Goal: Task Accomplishment & Management: Use online tool/utility

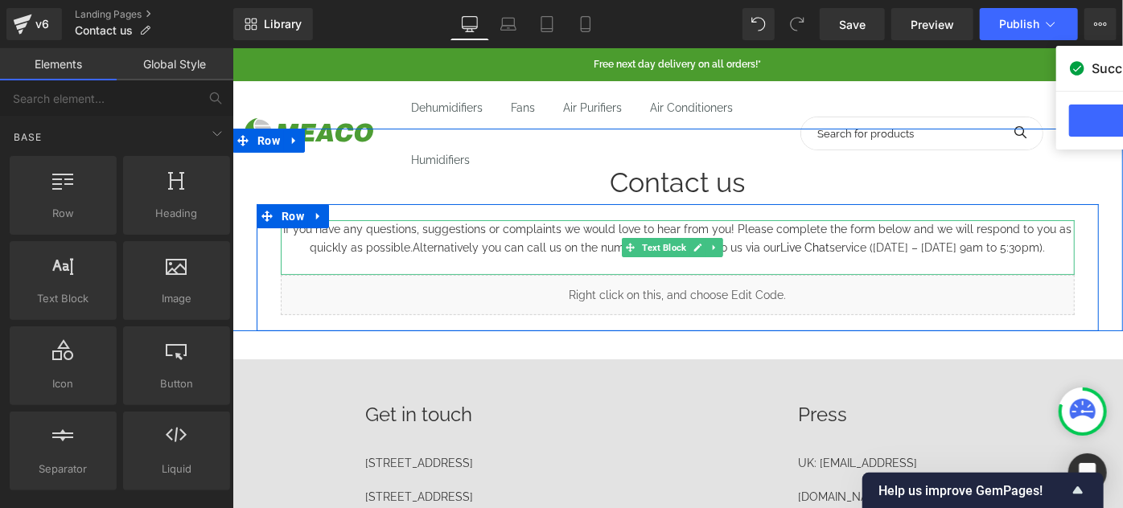
click at [988, 249] on span "Alternatively you can call us on the number below or talk to us via our Live Ch…" at bounding box center [729, 246] width 632 height 13
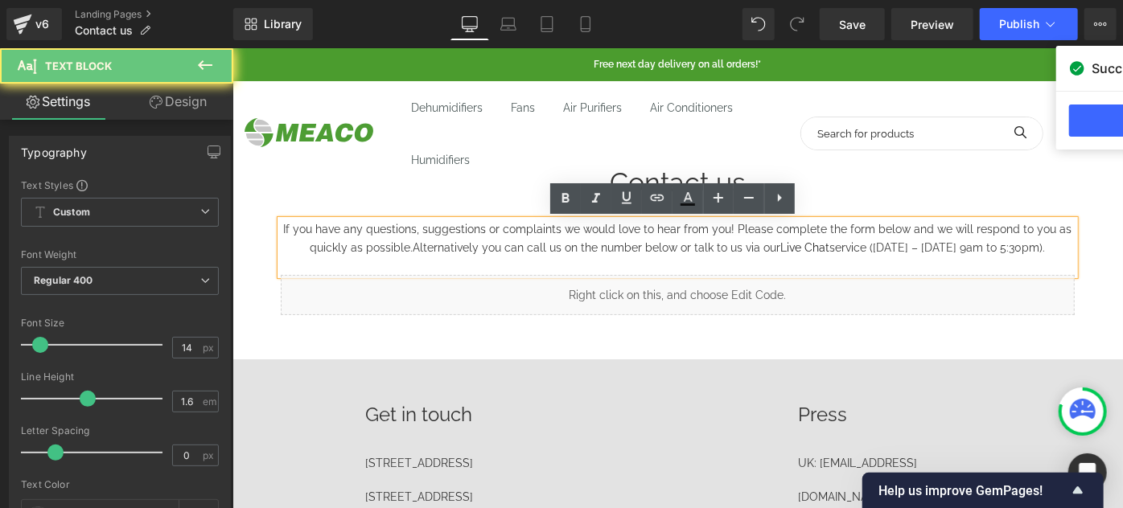
click at [1042, 247] on p "If you have any questions, suggestions or complaints we would love to hear from…" at bounding box center [677, 238] width 794 height 36
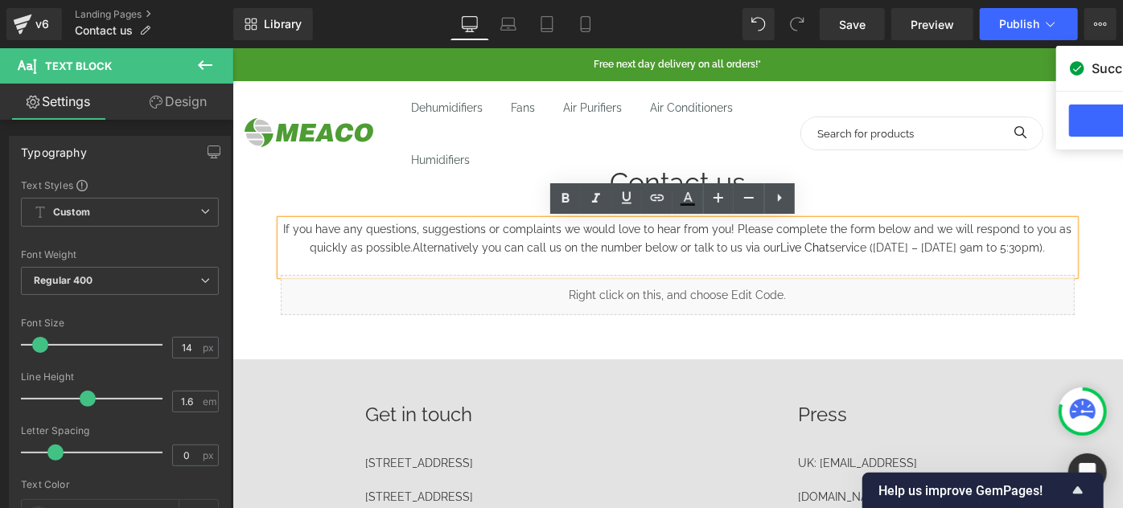
click at [413, 249] on span "Alternatively you can call us on the number below or talk to us via our Live Ch…" at bounding box center [729, 246] width 632 height 13
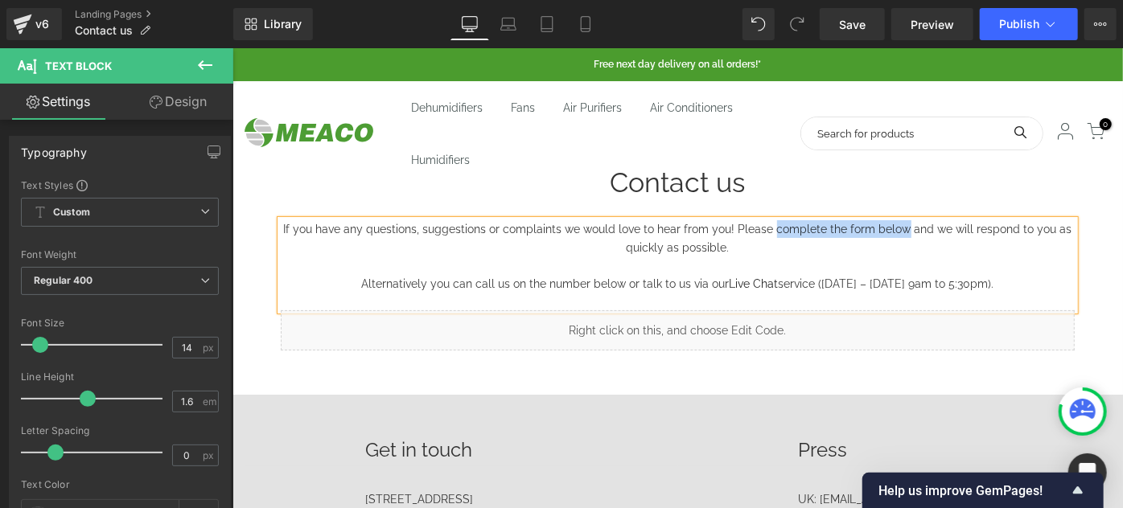
drag, startPoint x: 901, startPoint y: 226, endPoint x: 769, endPoint y: 226, distance: 131.9
click at [769, 226] on p "If you have any questions, suggestions or complaints we would love to hear from…" at bounding box center [677, 238] width 794 height 36
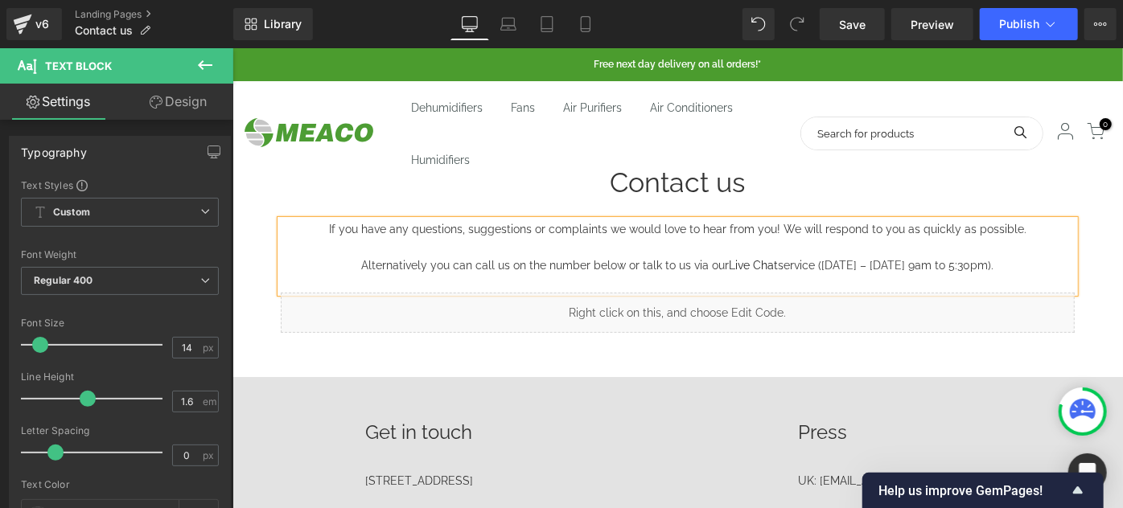
click at [1014, 263] on p "Alternatively you can call us on the number below or talk to us via our Live Ch…" at bounding box center [677, 265] width 794 height 18
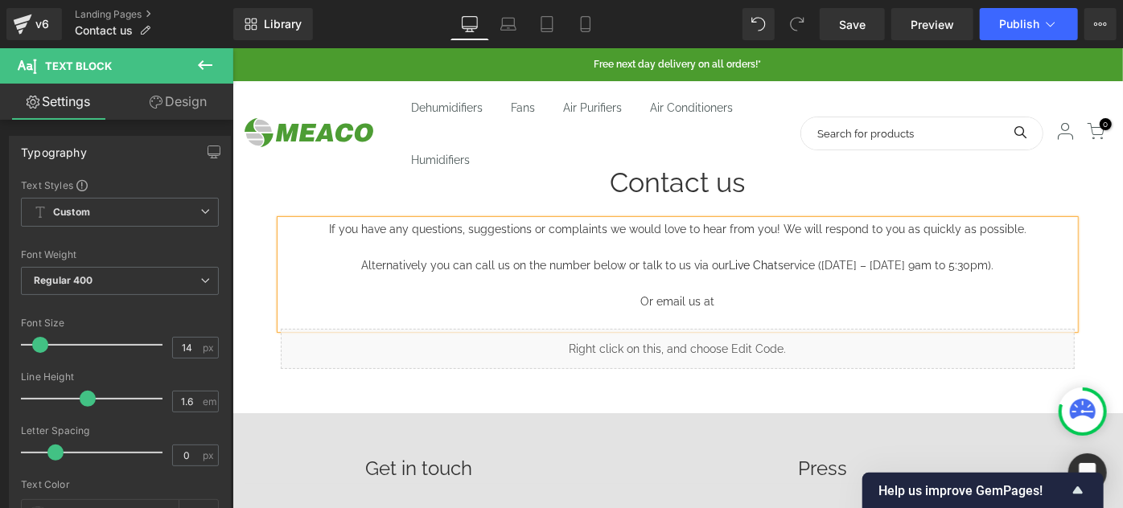
click at [731, 299] on p "Or email us at" at bounding box center [677, 301] width 794 height 18
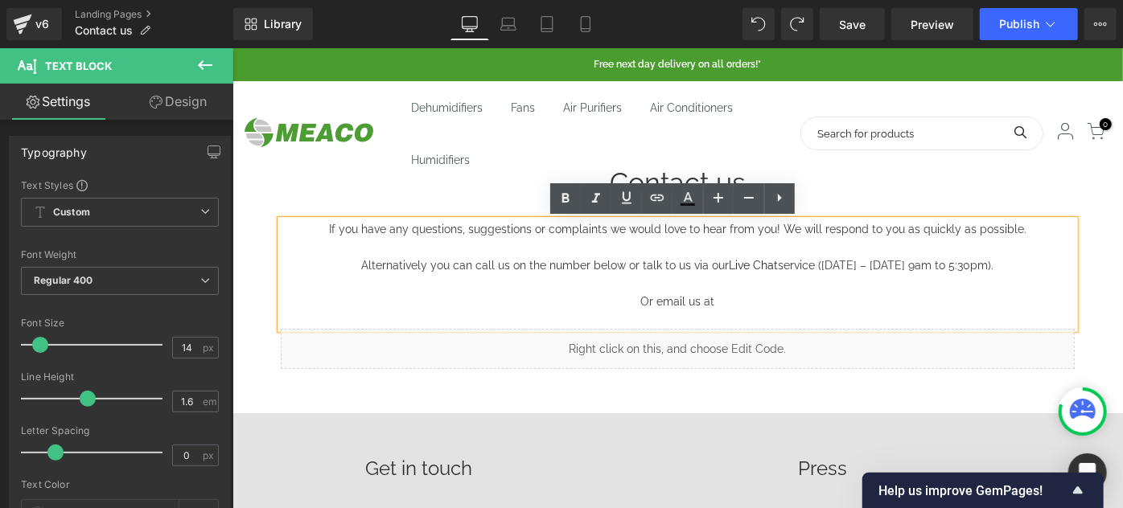
click at [726, 299] on p "Or email us at" at bounding box center [677, 301] width 794 height 18
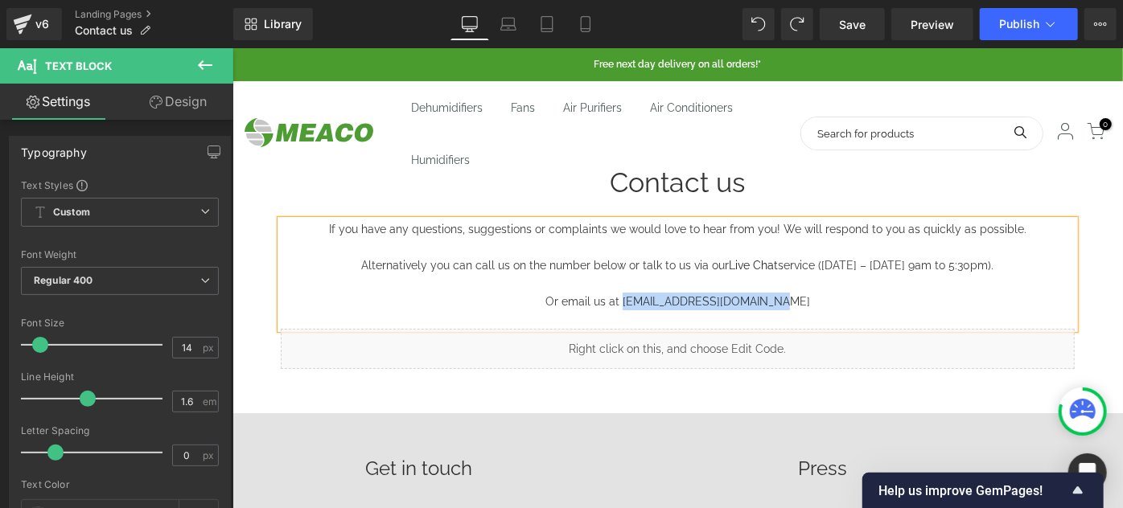
drag, startPoint x: 769, startPoint y: 297, endPoint x: 631, endPoint y: 298, distance: 137.5
click at [631, 298] on span "Or email us at [EMAIL_ADDRESS][DOMAIN_NAME]" at bounding box center [676, 300] width 265 height 13
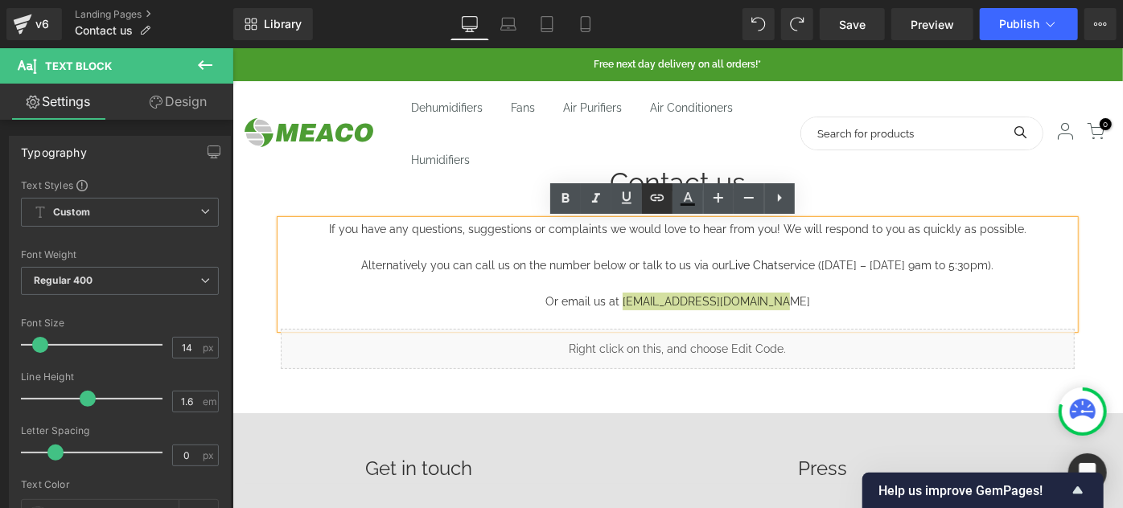
click at [663, 203] on icon at bounding box center [656, 197] width 19 height 19
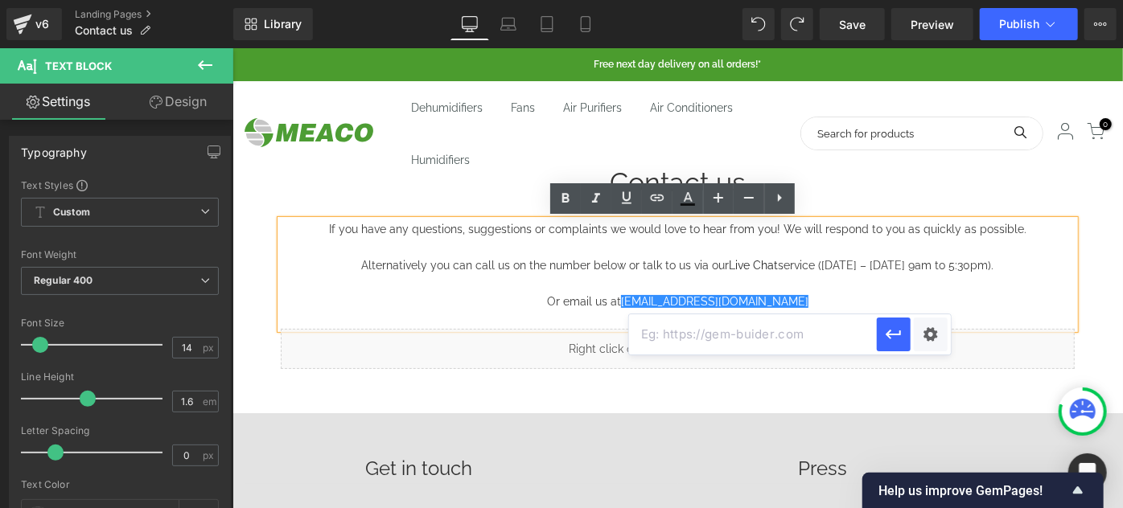
click at [732, 336] on input "text" at bounding box center [753, 334] width 248 height 40
paste input "[EMAIL_ADDRESS][DOMAIN_NAME]"
type input "mailto:[EMAIL_ADDRESS][DOMAIN_NAME]"
click at [886, 333] on icon "button" at bounding box center [892, 335] width 15 height 10
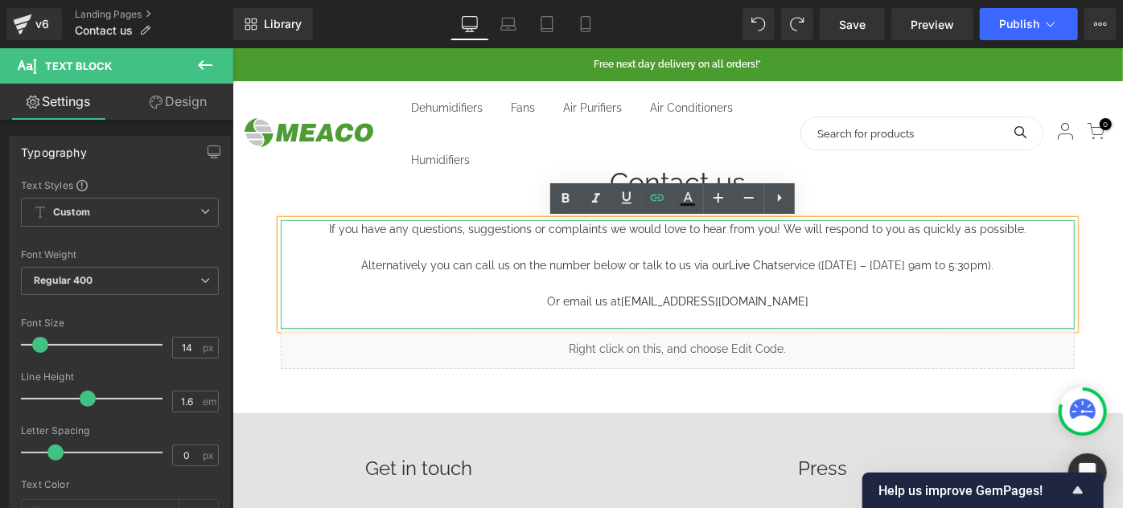
click at [821, 302] on p "Or email us at [EMAIL_ADDRESS][DOMAIN_NAME]" at bounding box center [677, 301] width 794 height 18
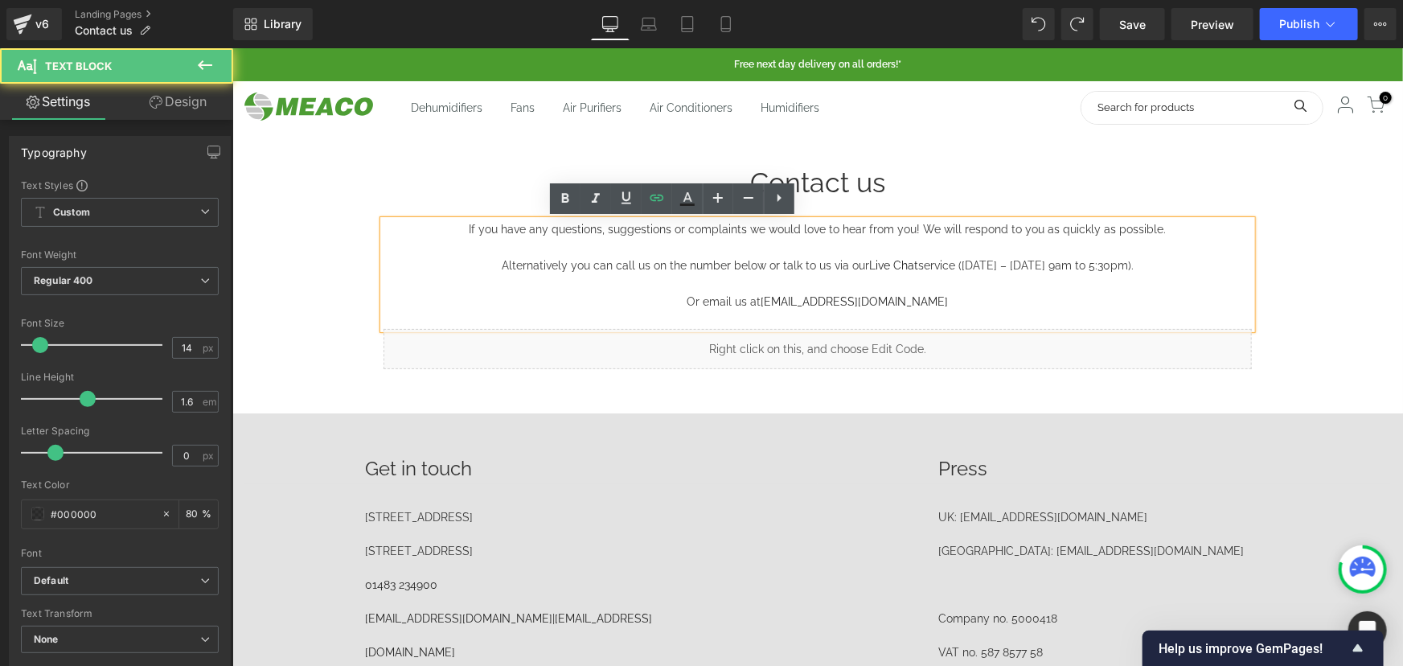
click at [695, 261] on span "Alternatively you can call us on the number below or talk to us via our Live Ch…" at bounding box center [817, 264] width 632 height 13
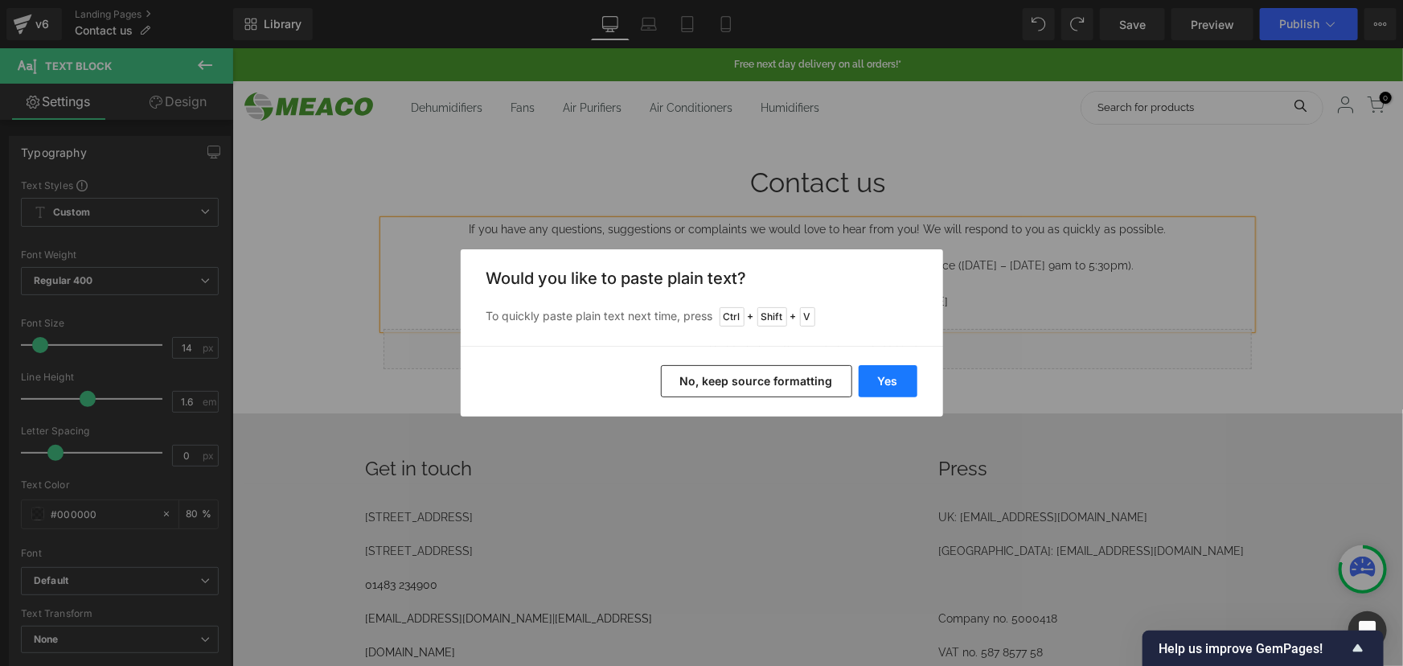
click at [890, 371] on button "Yes" at bounding box center [888, 381] width 59 height 32
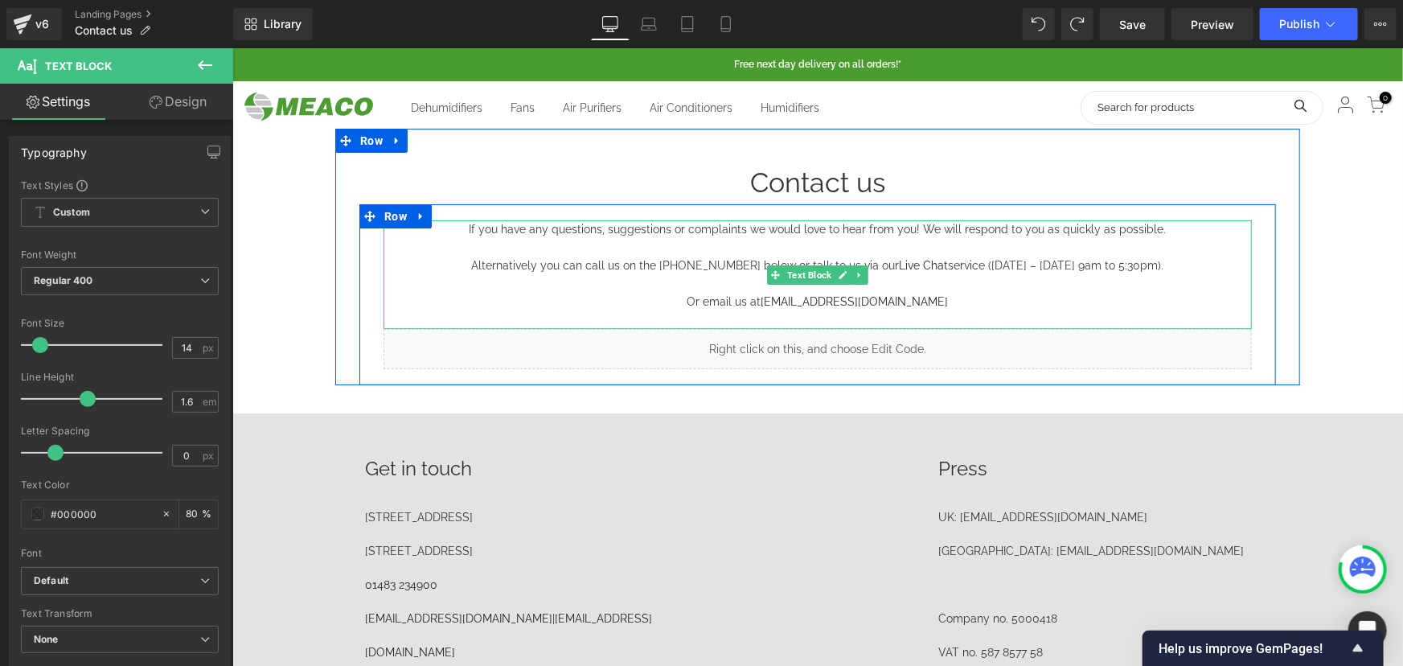
click at [748, 260] on span "Alternatively you can call us on the [PHONE_NUMBER] below or talk to us via our…" at bounding box center [817, 264] width 692 height 13
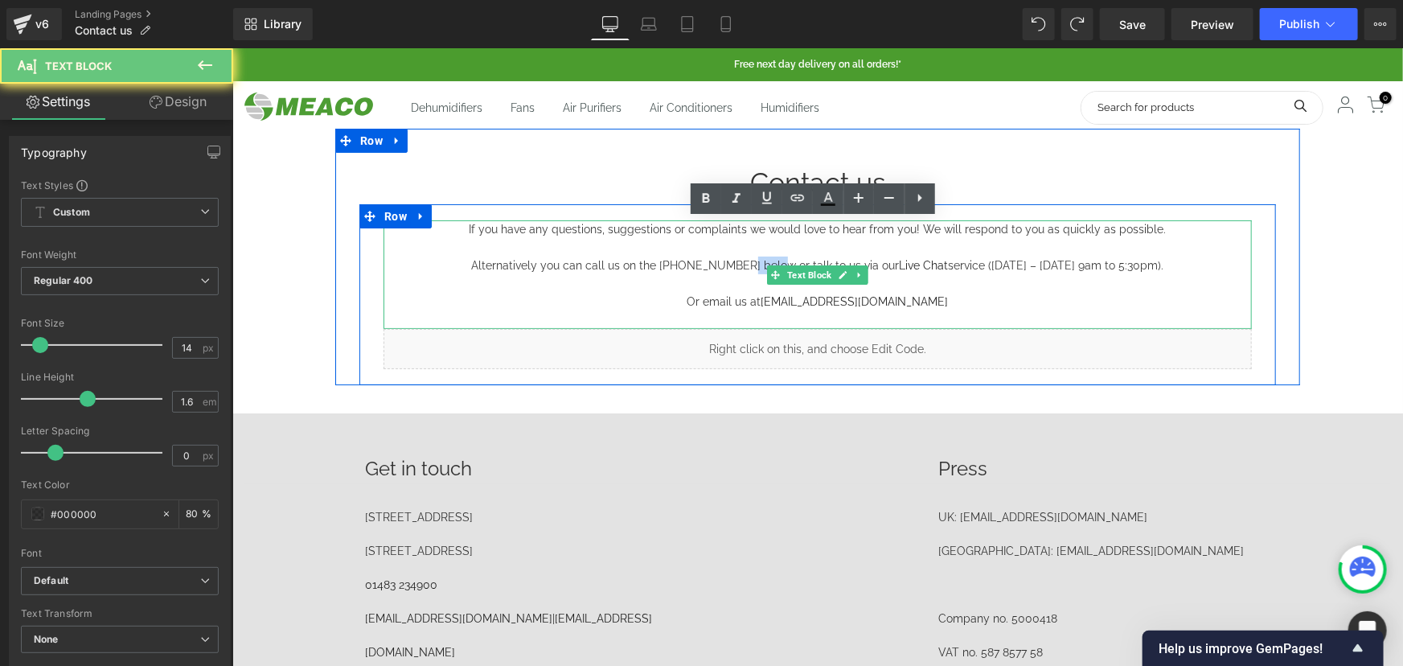
click at [748, 260] on span "Alternatively you can call us on the [PHONE_NUMBER] below or talk to us via our…" at bounding box center [817, 264] width 692 height 13
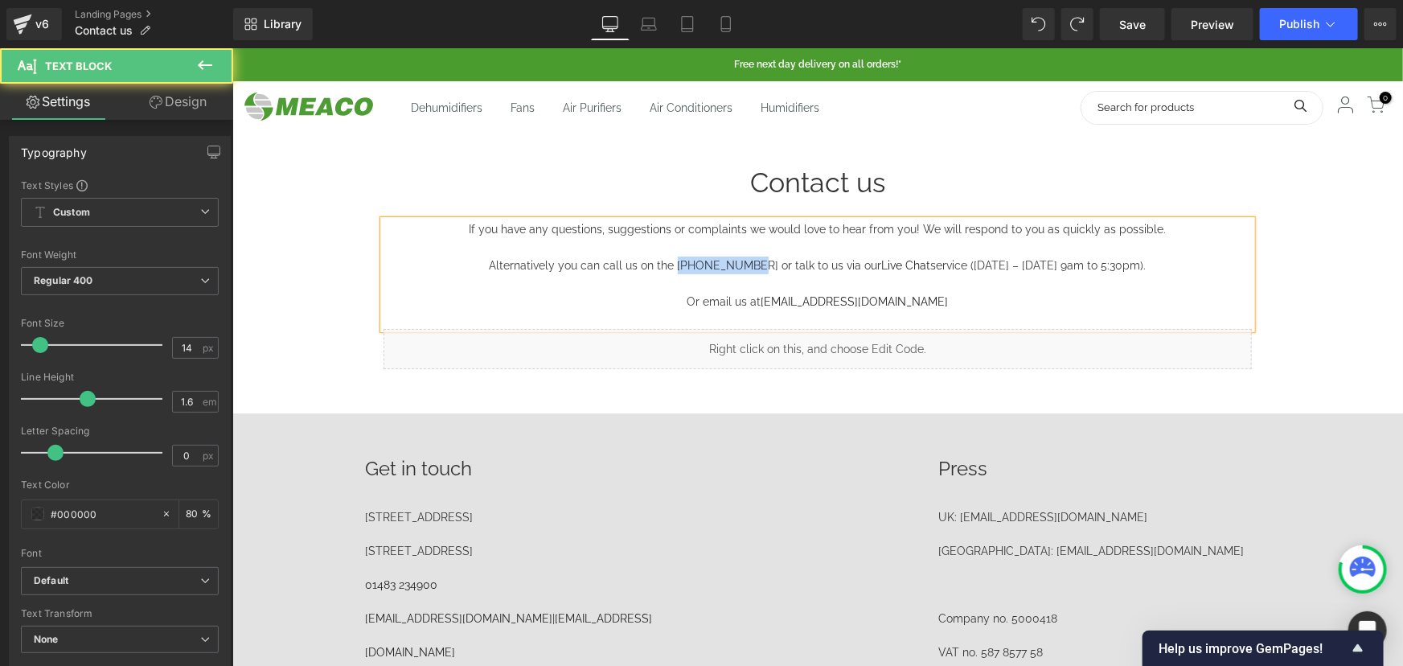
drag, startPoint x: 752, startPoint y: 263, endPoint x: 686, endPoint y: 265, distance: 66.0
click at [684, 265] on span "Alternatively you can call us on the [PHONE_NUMBER] or talk to us via our Live …" at bounding box center [817, 264] width 657 height 13
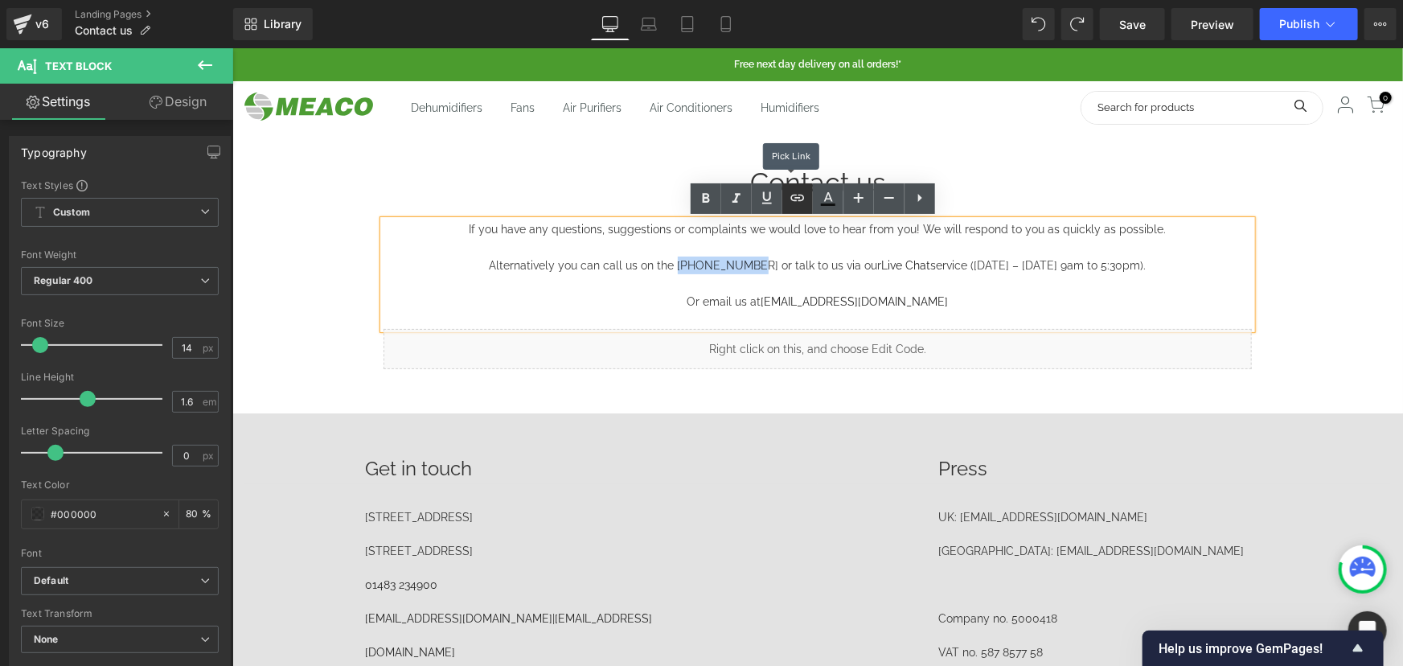
copy span "01483 234900"
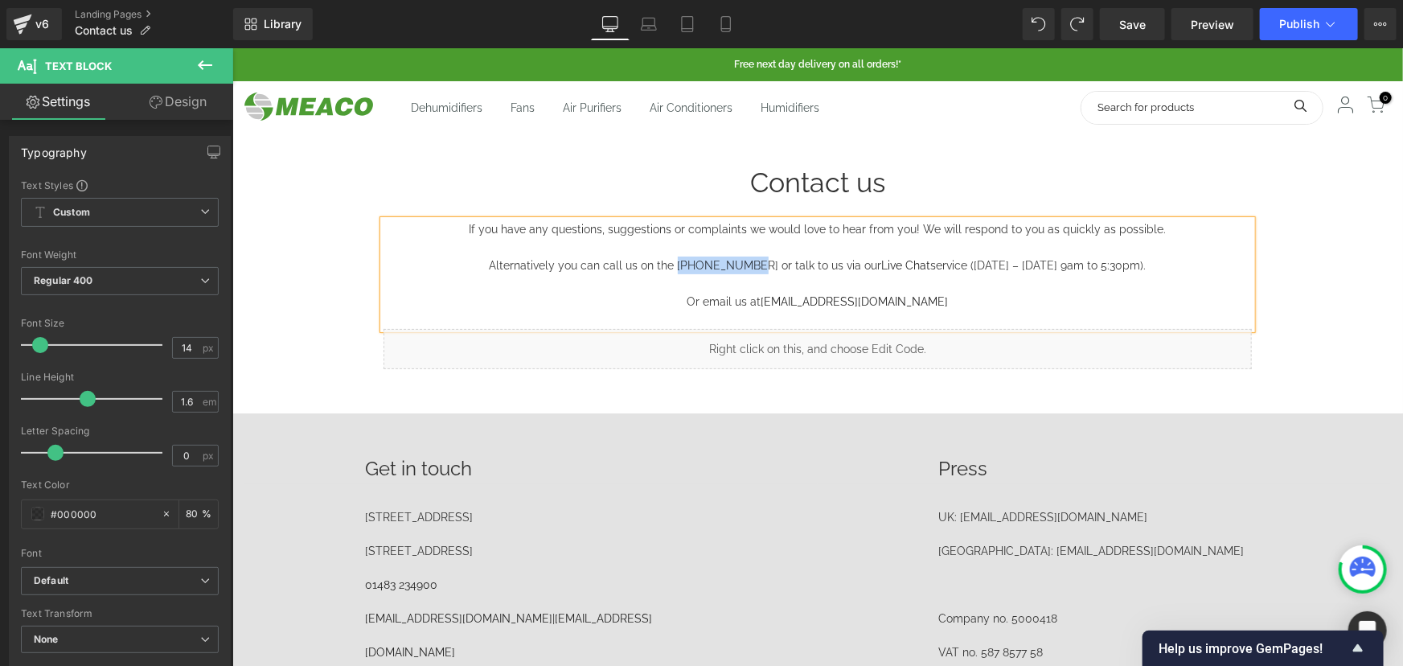
drag, startPoint x: 1032, startPoint y: 249, endPoint x: 754, endPoint y: 243, distance: 277.5
click at [799, 200] on div "Contact us Text Block" at bounding box center [817, 181] width 917 height 43
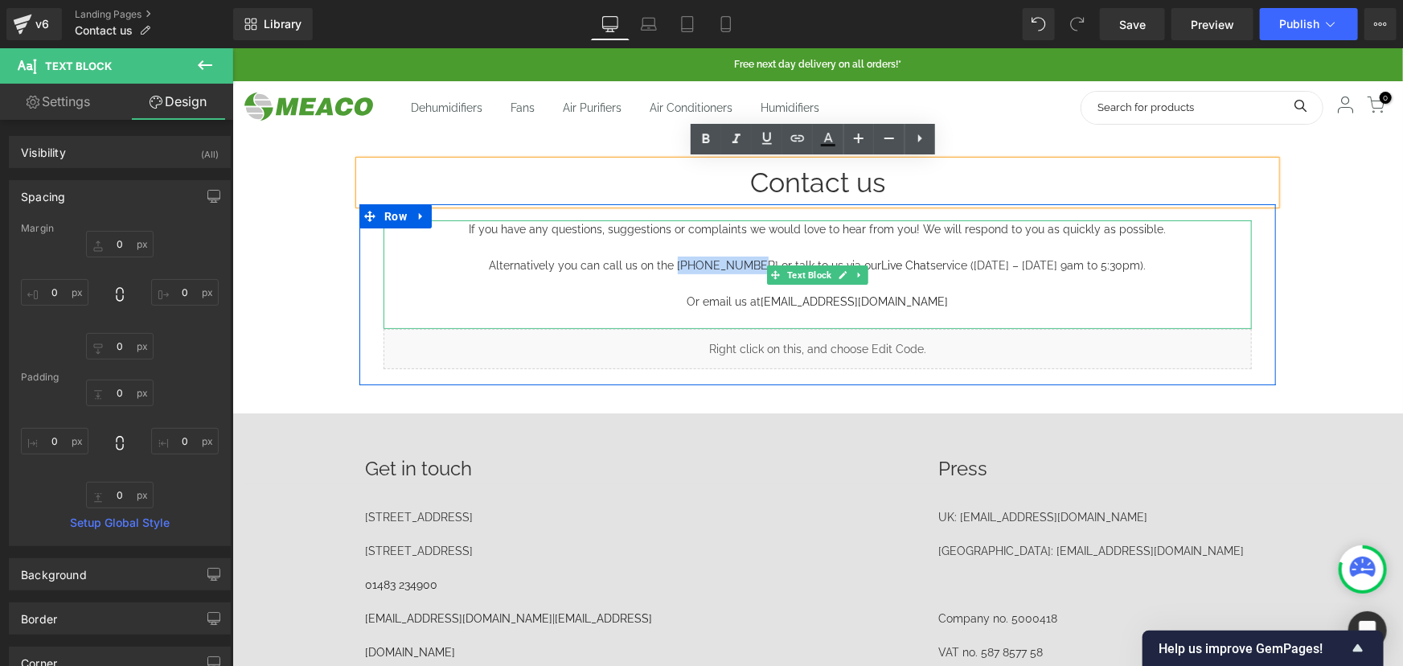
click at [737, 263] on span "Alternatively you can call us on the [PHONE_NUMBER] or talk to us via our Live …" at bounding box center [817, 264] width 657 height 13
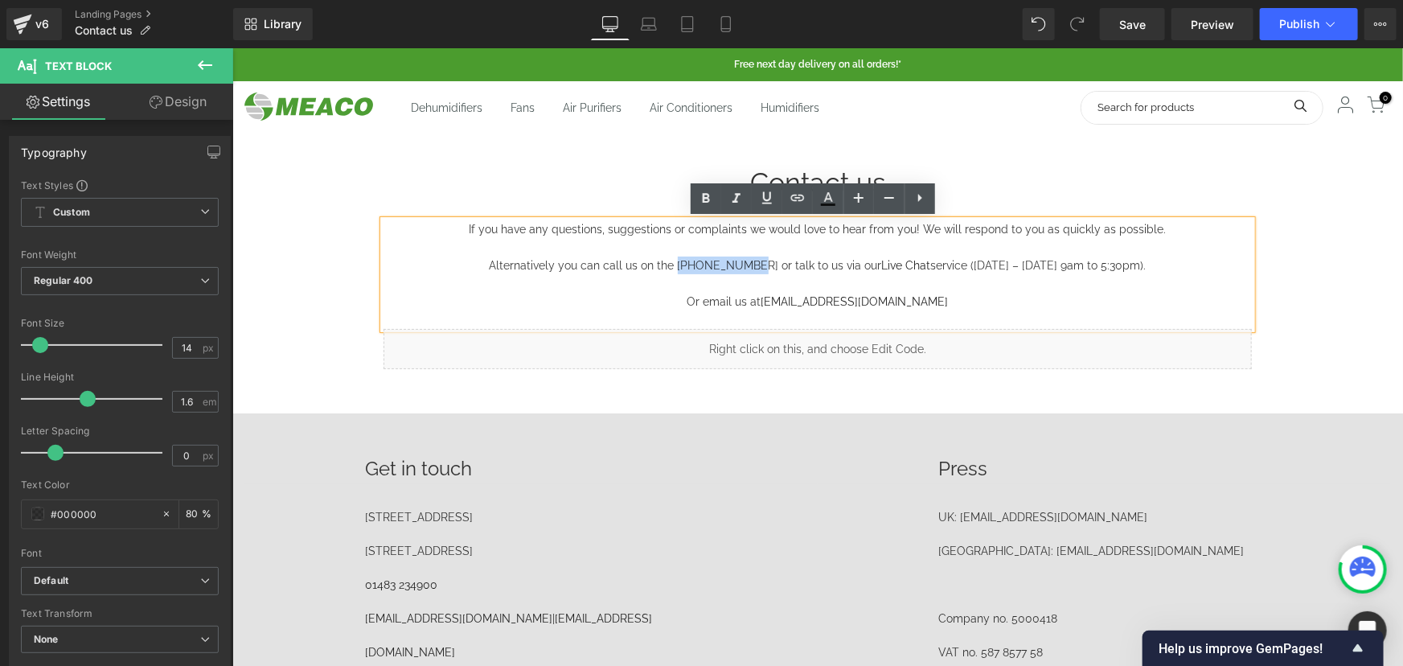
drag, startPoint x: 752, startPoint y: 261, endPoint x: 681, endPoint y: 265, distance: 70.8
click at [681, 265] on span "Alternatively you can call us on the [PHONE_NUMBER] or talk to us via our Live …" at bounding box center [817, 264] width 657 height 13
click at [810, 192] on link at bounding box center [798, 198] width 31 height 31
click at [775, 287] on input "text" at bounding box center [763, 298] width 248 height 40
paste input "01483 234900"
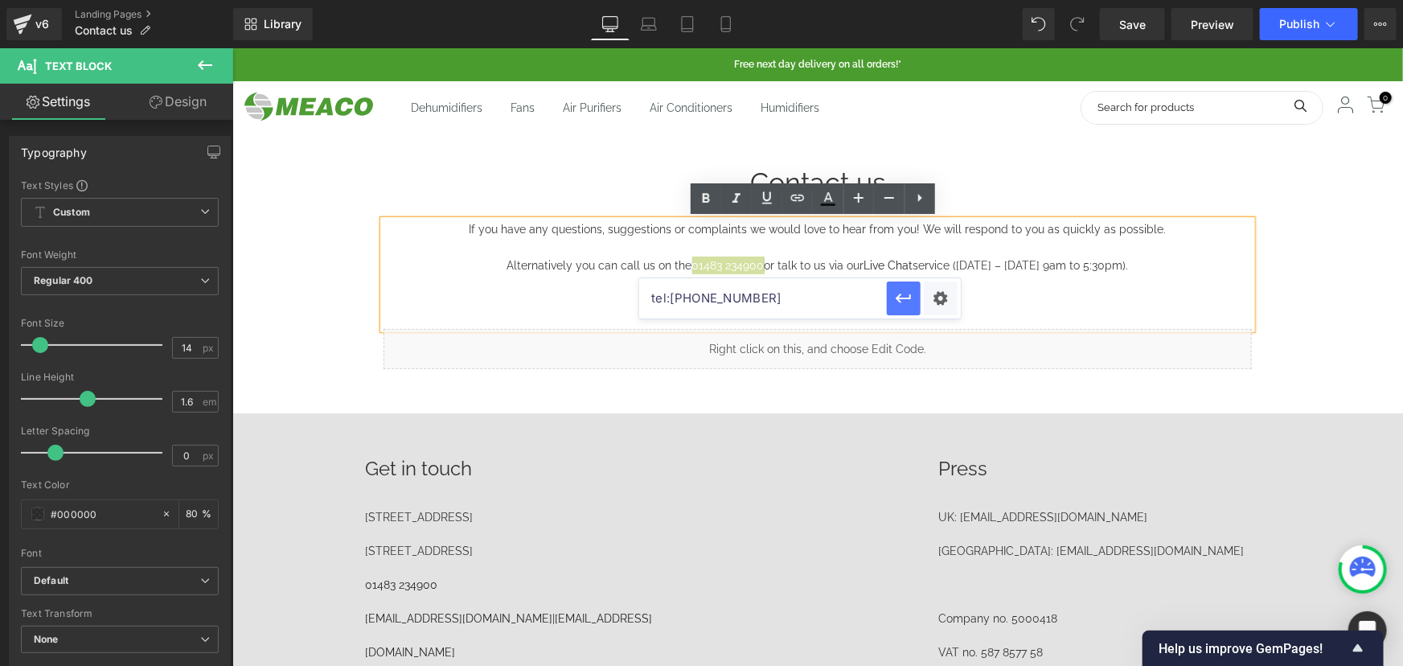
type input "tel:[PHONE_NUMBER]"
click at [902, 292] on icon "button" at bounding box center [903, 298] width 19 height 19
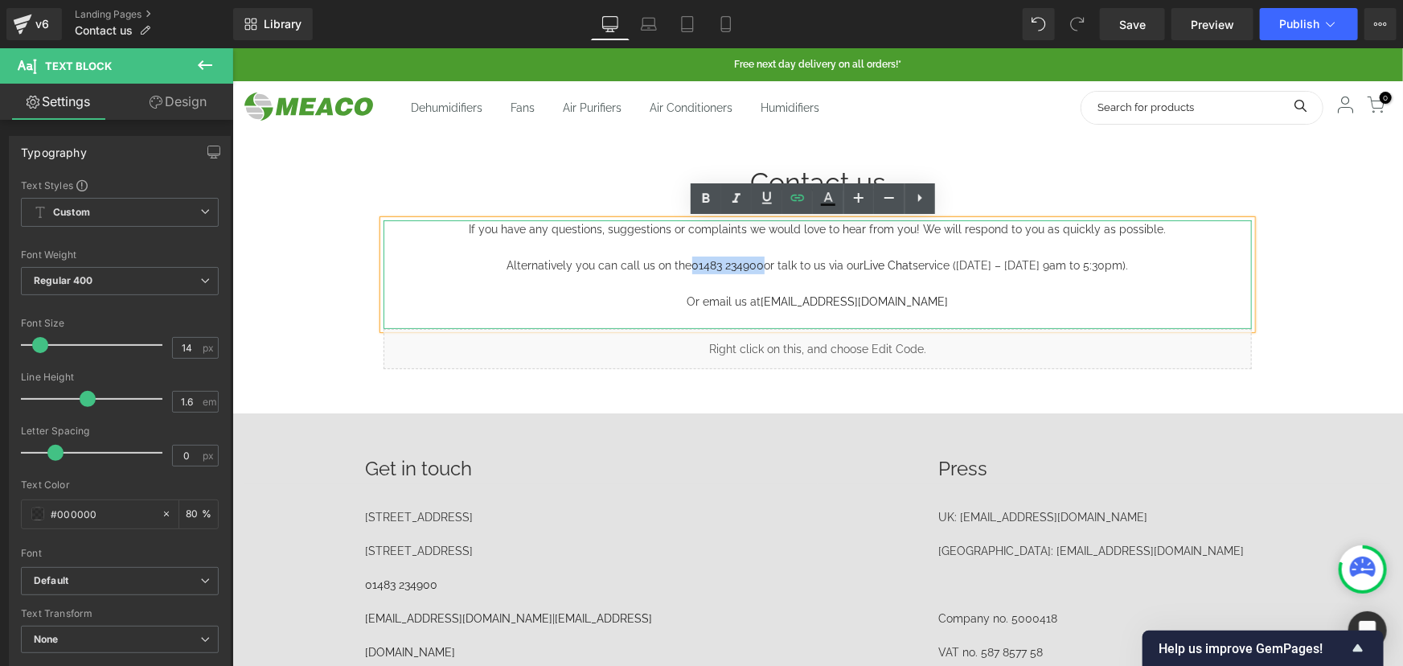
click at [961, 298] on p "Or email us at [EMAIL_ADDRESS][DOMAIN_NAME]" at bounding box center [817, 301] width 869 height 18
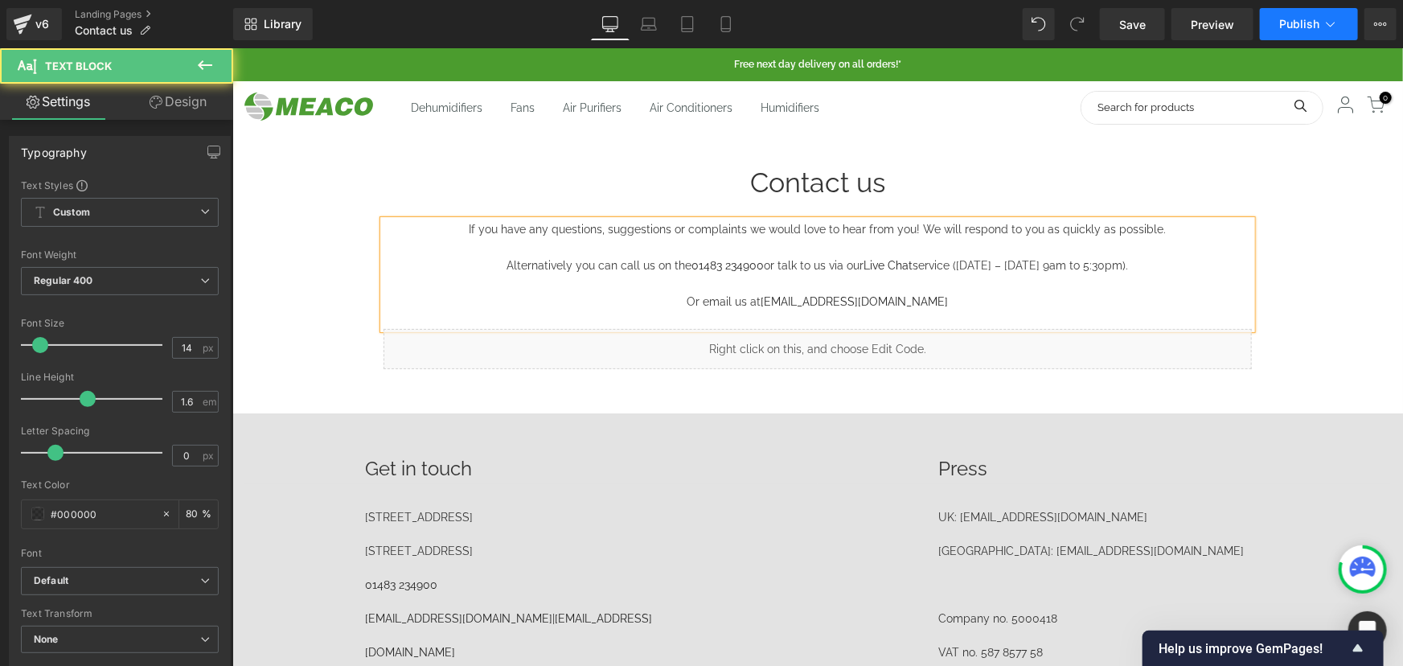
click at [1122, 11] on button "Publish" at bounding box center [1309, 24] width 98 height 32
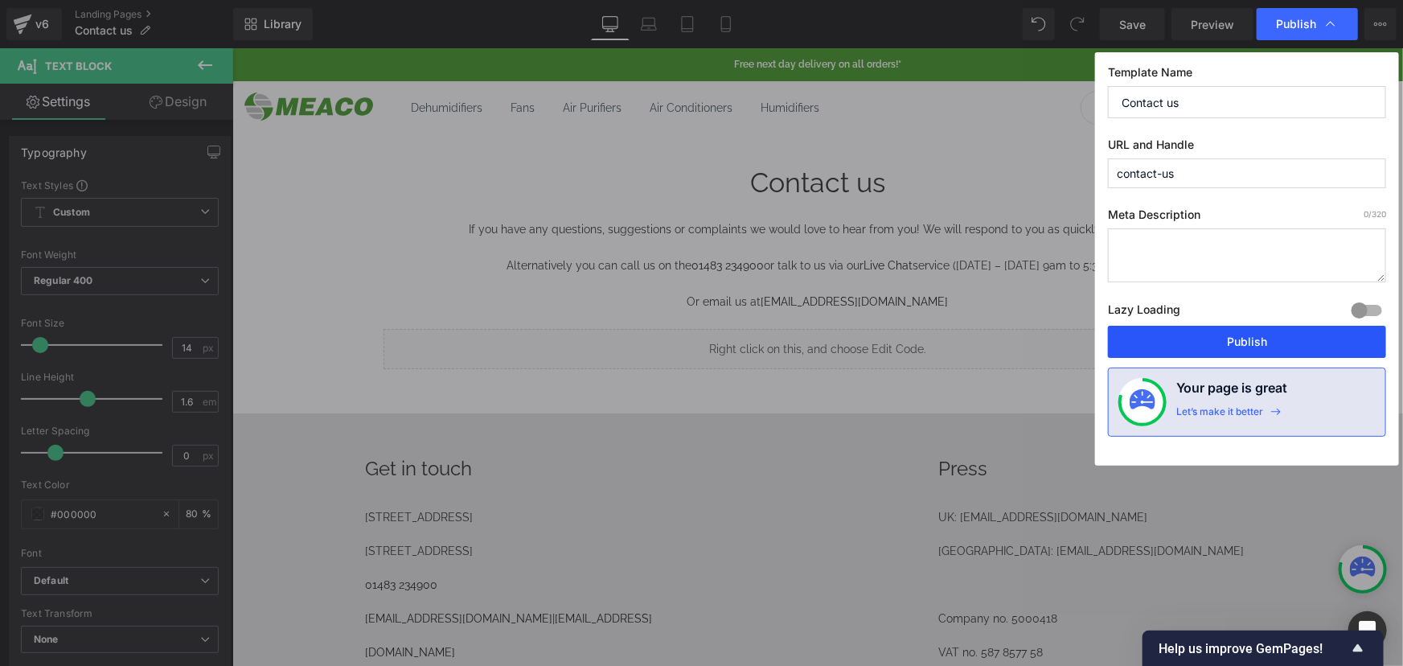
click at [1122, 343] on button "Publish" at bounding box center [1247, 342] width 278 height 32
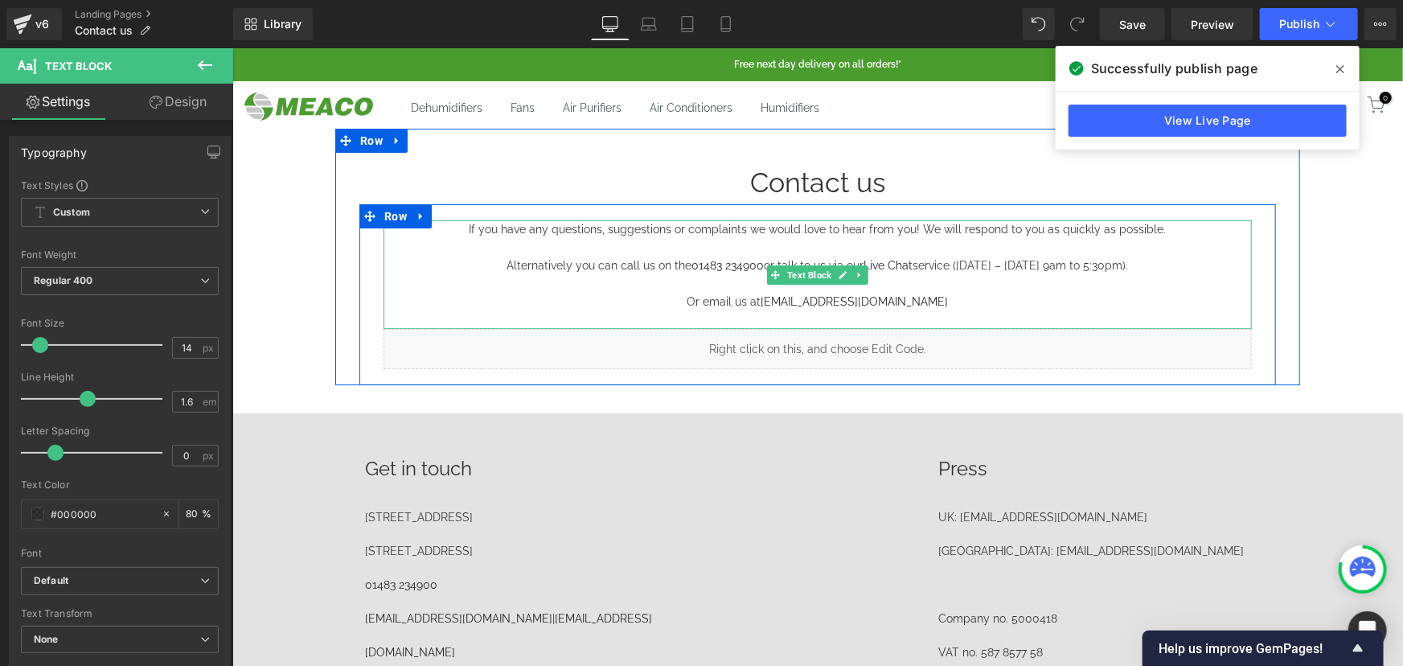
click at [544, 268] on span "Alternatively you can call us on the [PHONE_NUMBER] or talk to us via our Live …" at bounding box center [818, 264] width 622 height 13
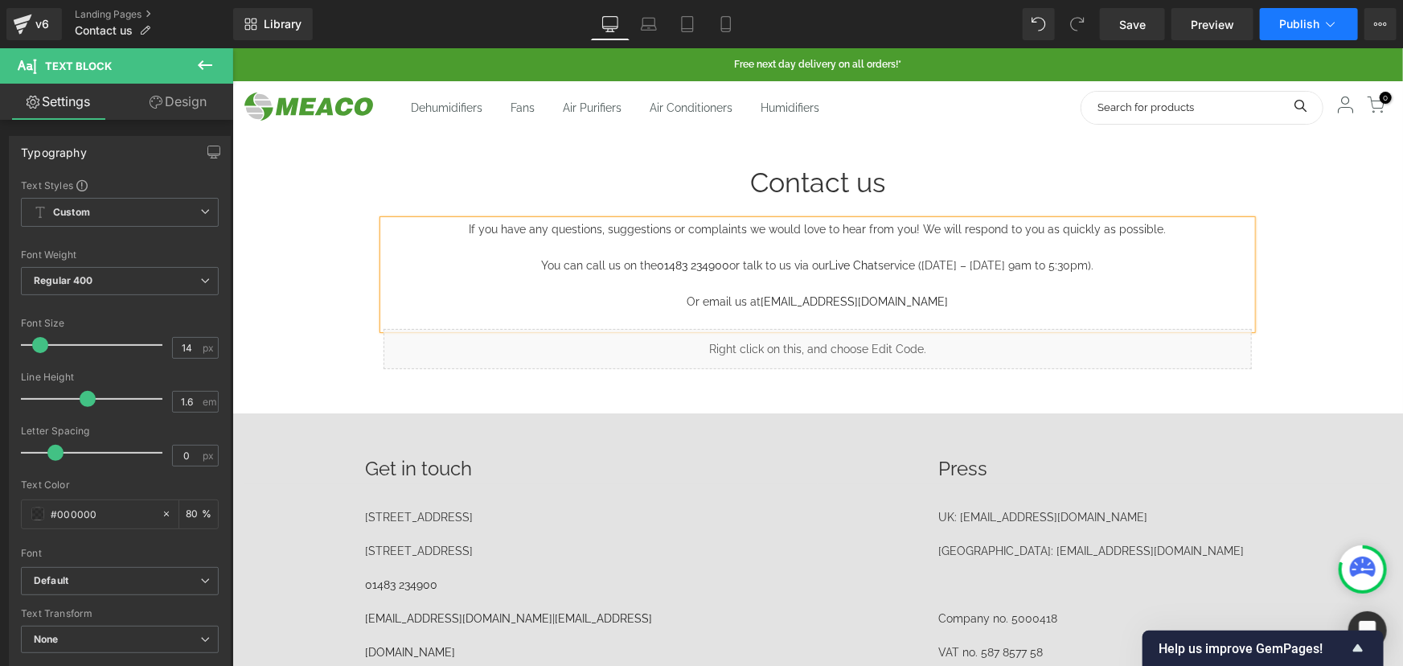
click at [1122, 23] on button "Publish" at bounding box center [1309, 24] width 98 height 32
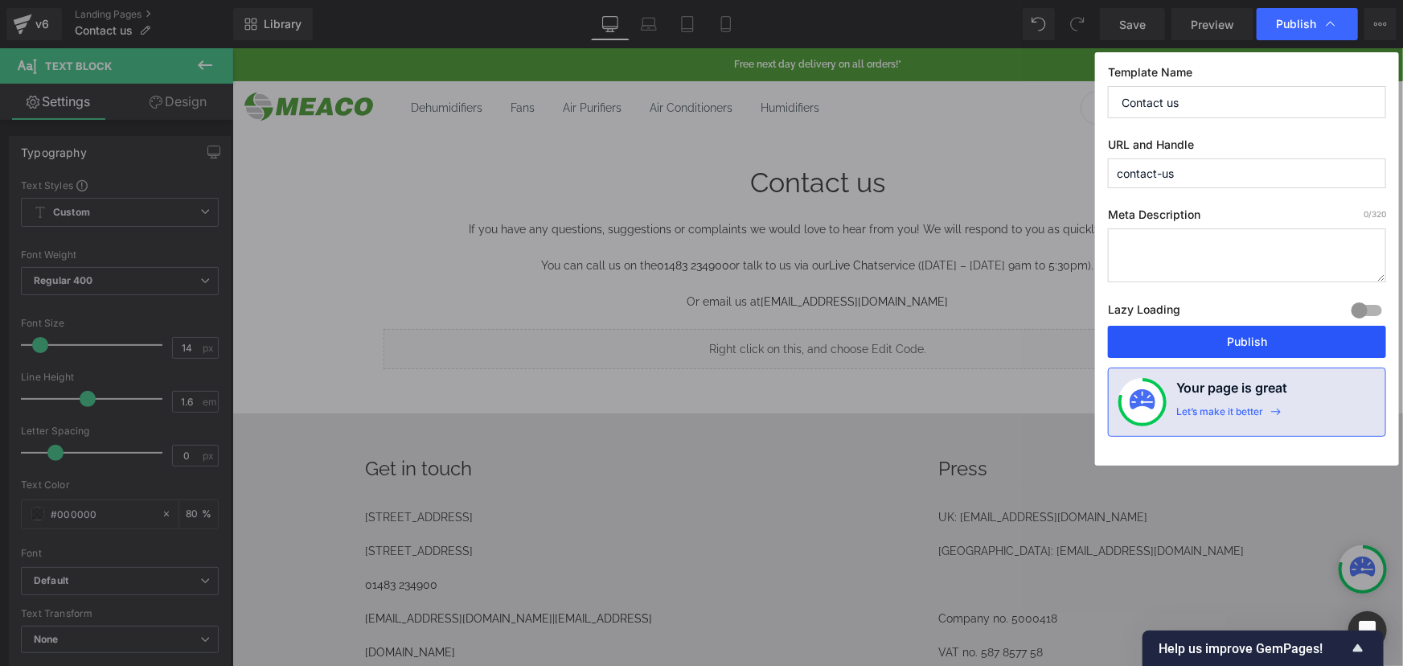
click at [1122, 344] on button "Publish" at bounding box center [1247, 342] width 278 height 32
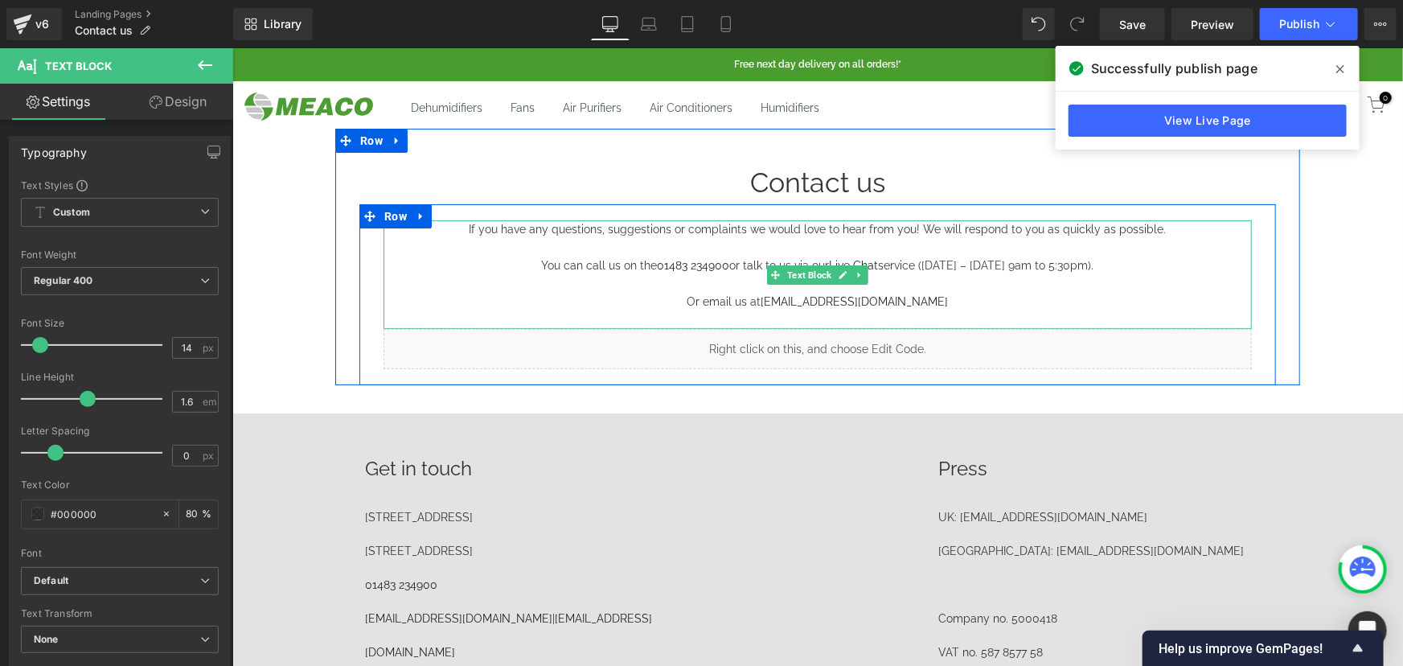
click at [642, 271] on span "You can call us on the [PHONE_NUMBER] or talk to us via our Live Chat service (…" at bounding box center [817, 264] width 553 height 13
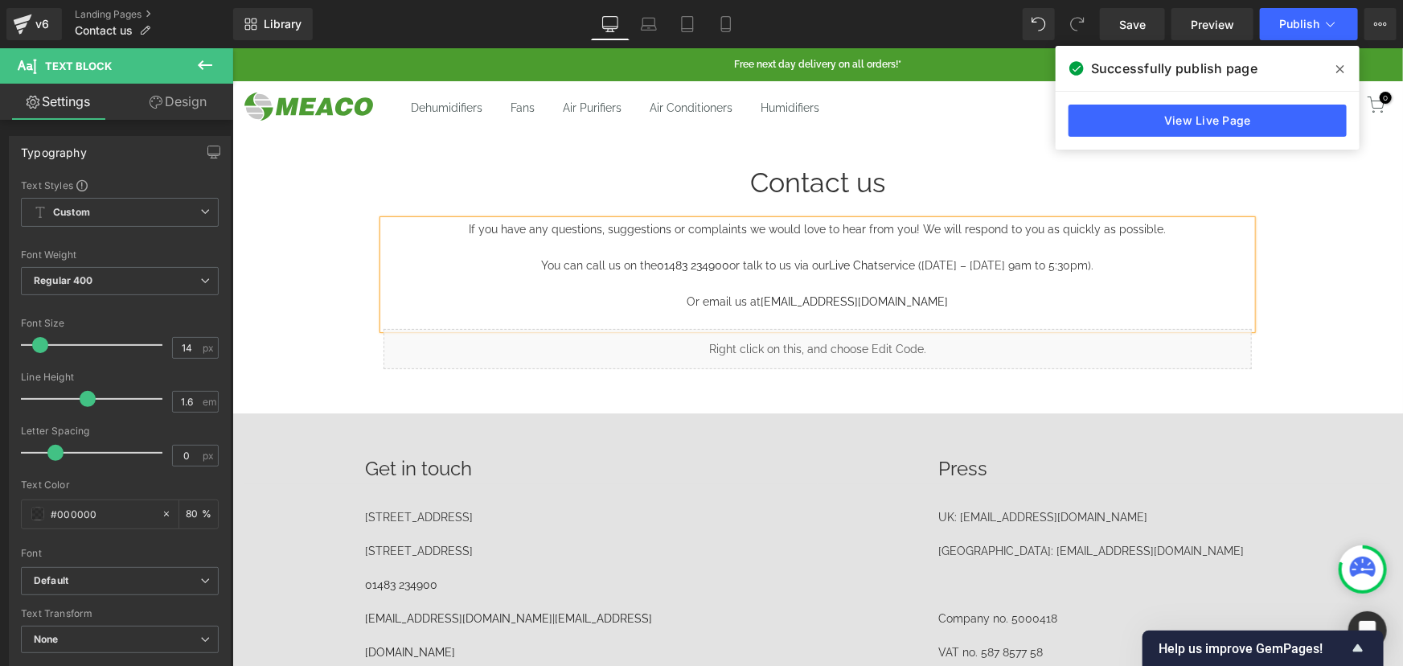
click at [642, 271] on span "You can call us on the [PHONE_NUMBER] or talk to us via our Live Chat service (…" at bounding box center [817, 264] width 553 height 13
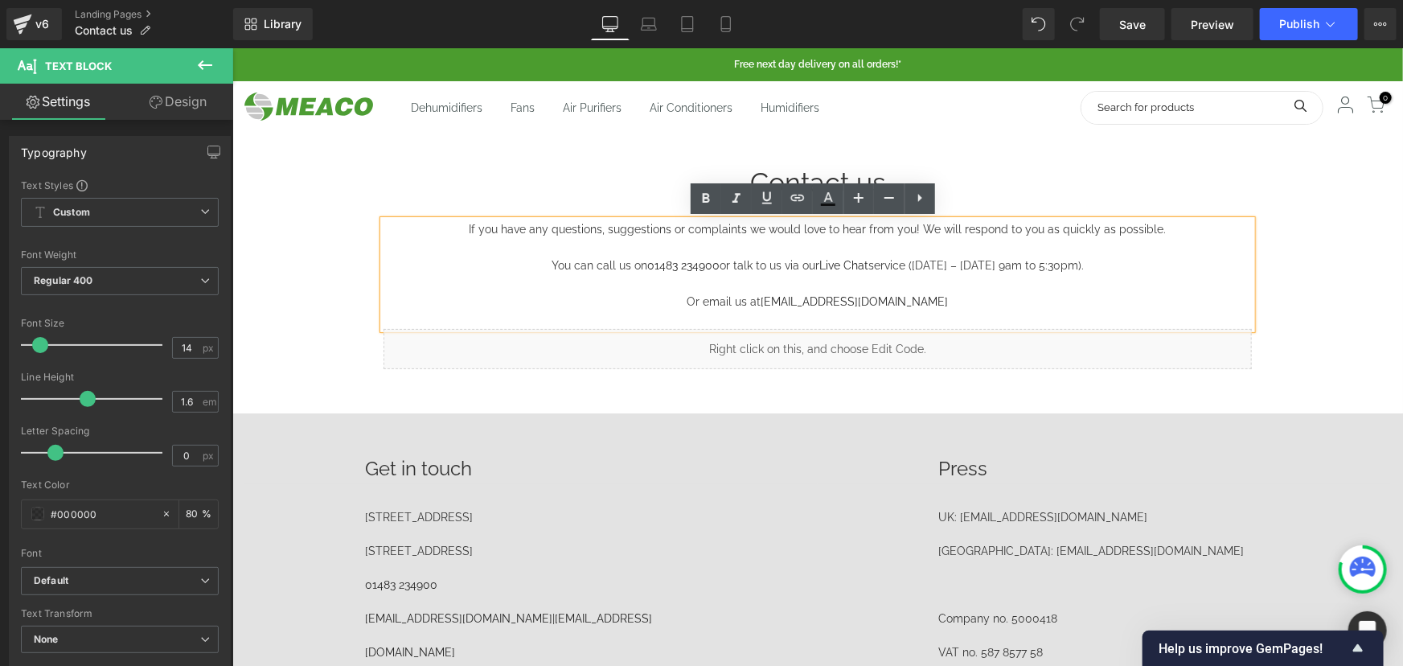
click at [704, 300] on span "Or email us at [EMAIL_ADDRESS][DOMAIN_NAME]" at bounding box center [817, 300] width 261 height 13
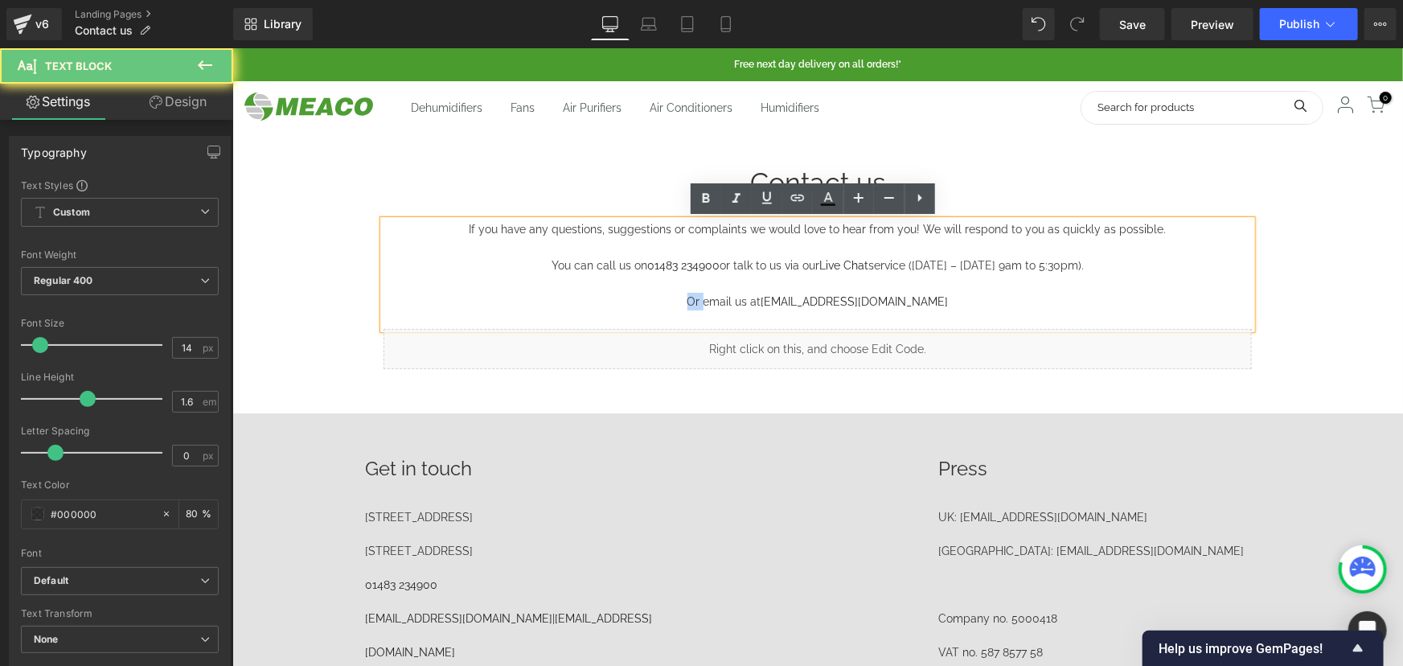
click at [704, 300] on span "Or email us at [EMAIL_ADDRESS][DOMAIN_NAME]" at bounding box center [817, 300] width 261 height 13
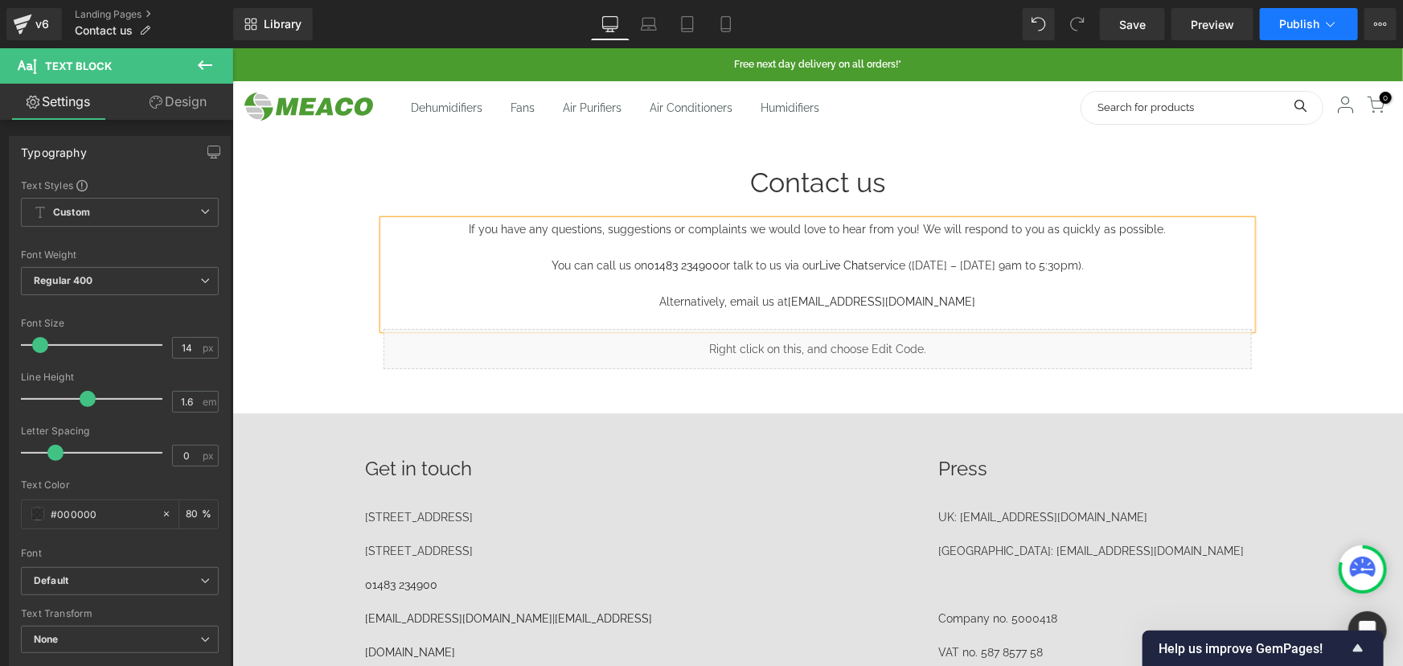
click at [1122, 29] on span "Publish" at bounding box center [1300, 24] width 40 height 13
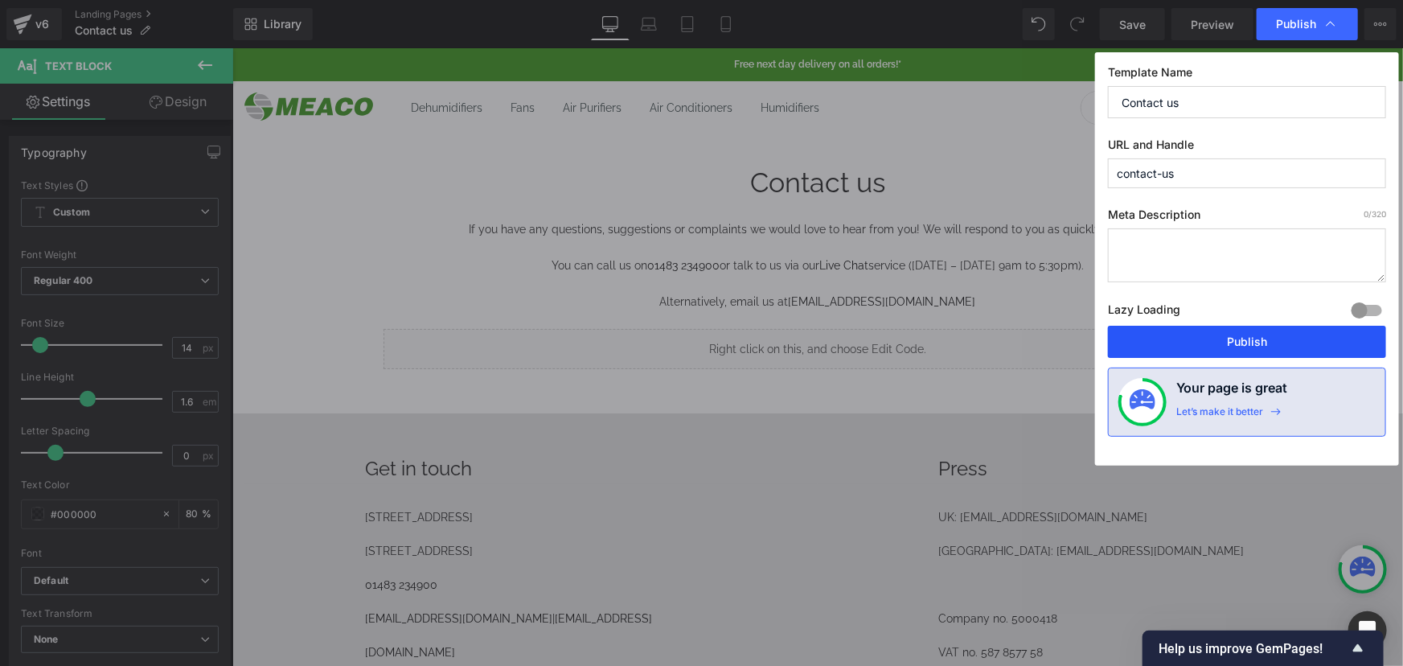
click at [1122, 343] on button "Publish" at bounding box center [1247, 342] width 278 height 32
